Goal: Find specific page/section: Find specific page/section

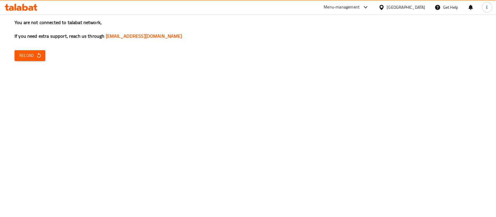
click at [31, 61] on div "You are not connected to talabat network, If you need extra support, reach us t…" at bounding box center [248, 108] width 496 height 217
click at [26, 56] on span "Reload" at bounding box center [30, 55] width 22 height 7
click at [30, 52] on span "Reload" at bounding box center [30, 55] width 22 height 7
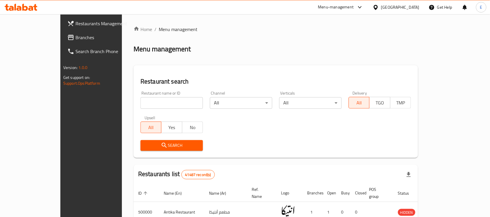
paste input "688930"
click at [141, 106] on input "search" at bounding box center [172, 103] width 62 height 12
type input "688930"
click button "Search" at bounding box center [172, 145] width 62 height 11
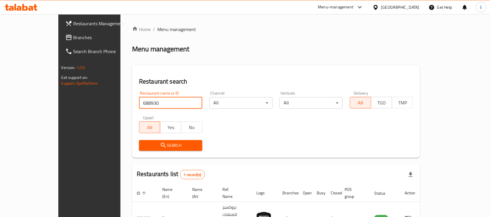
scroll to position [31, 0]
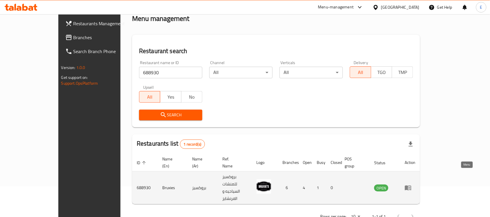
click at [411, 187] on icon "enhanced table" at bounding box center [410, 188] width 2 height 2
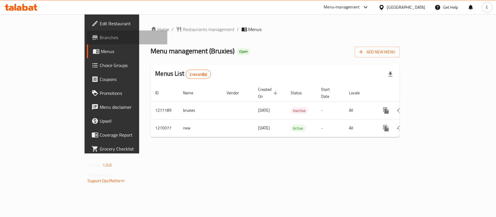
click at [100, 34] on span "Branches" at bounding box center [131, 37] width 63 height 7
